Goal: Task Accomplishment & Management: Manage account settings

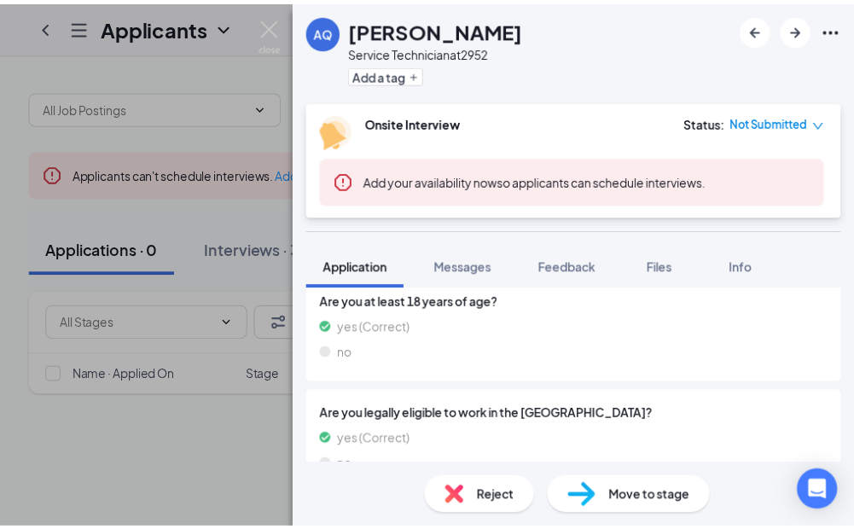
scroll to position [1195, 0]
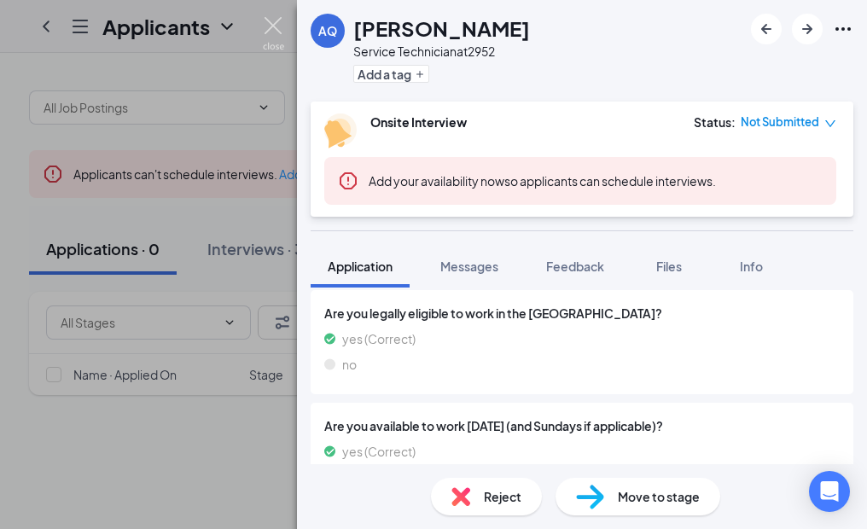
click at [274, 21] on img at bounding box center [273, 33] width 21 height 33
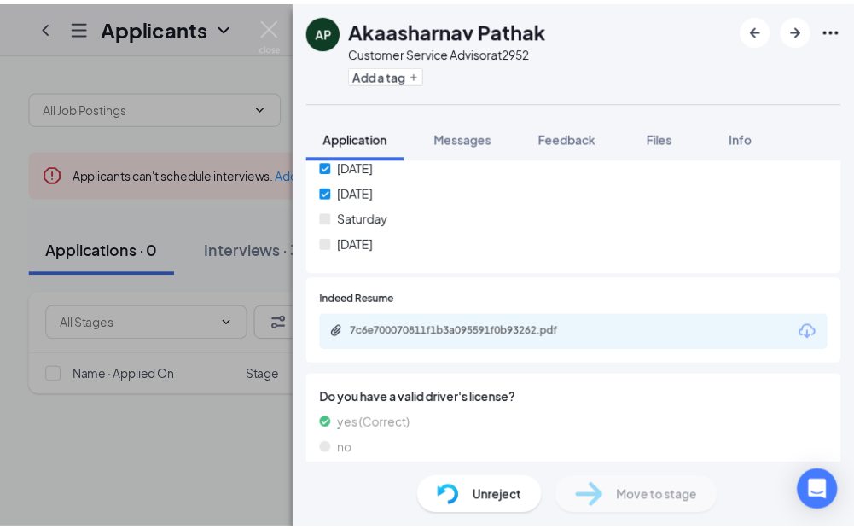
scroll to position [853, 0]
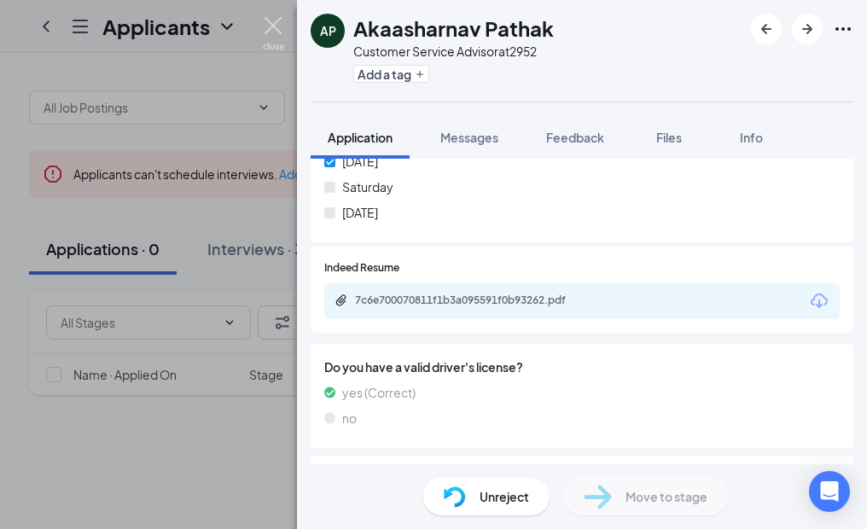
click at [276, 25] on img at bounding box center [273, 33] width 21 height 33
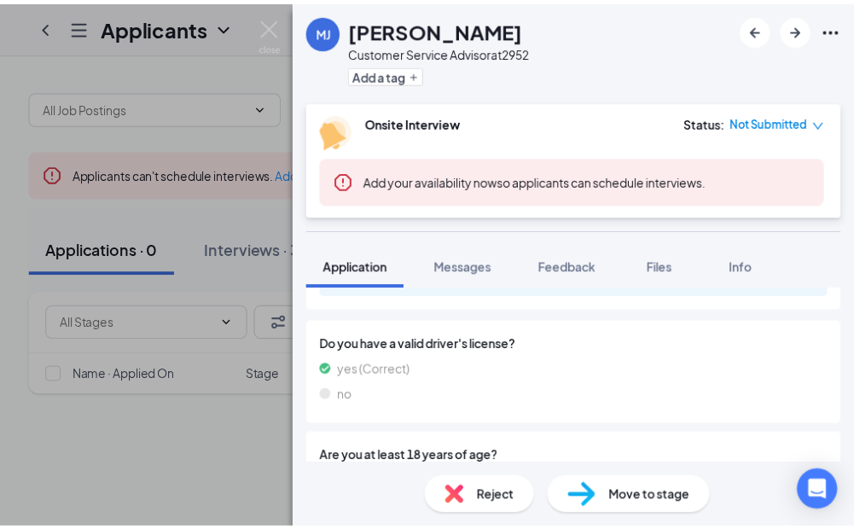
scroll to position [853, 0]
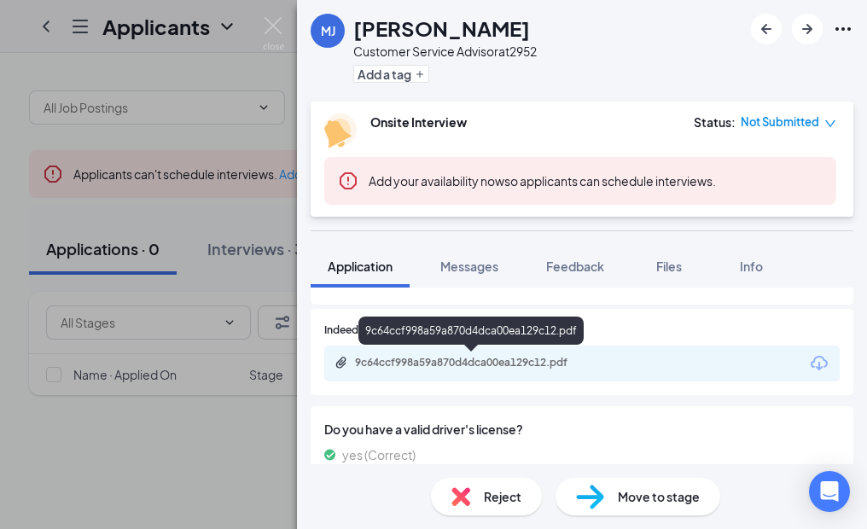
click at [455, 366] on div "9c64ccf998a59a870d4dca00ea129c12.pdf" at bounding box center [474, 363] width 239 height 14
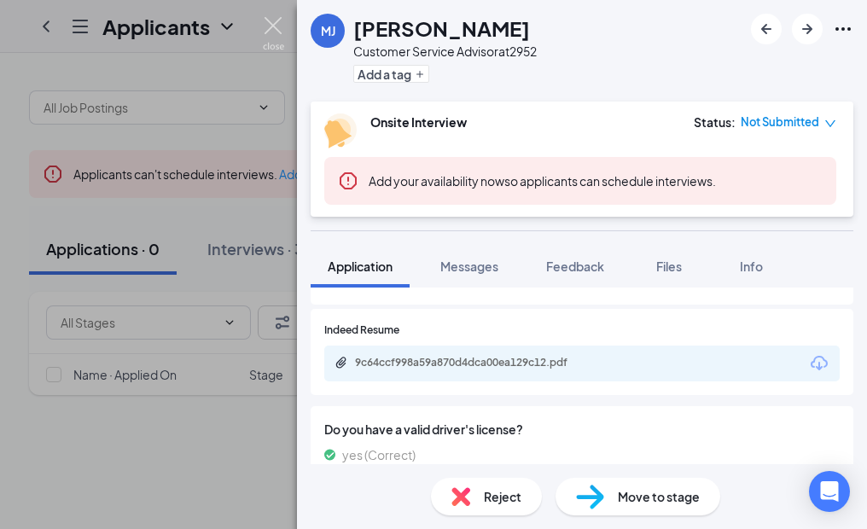
click at [274, 25] on img at bounding box center [273, 33] width 21 height 33
